Goal: Transaction & Acquisition: Subscribe to service/newsletter

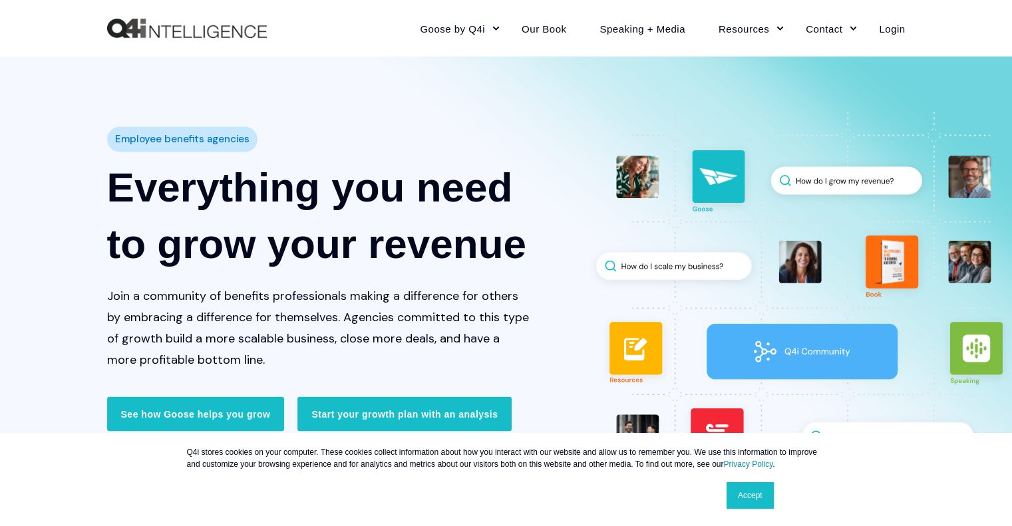
click at [463, 116] on link "Goose Pricing" at bounding box center [476, 120] width 132 height 30
